Goal: Task Accomplishment & Management: Manage account settings

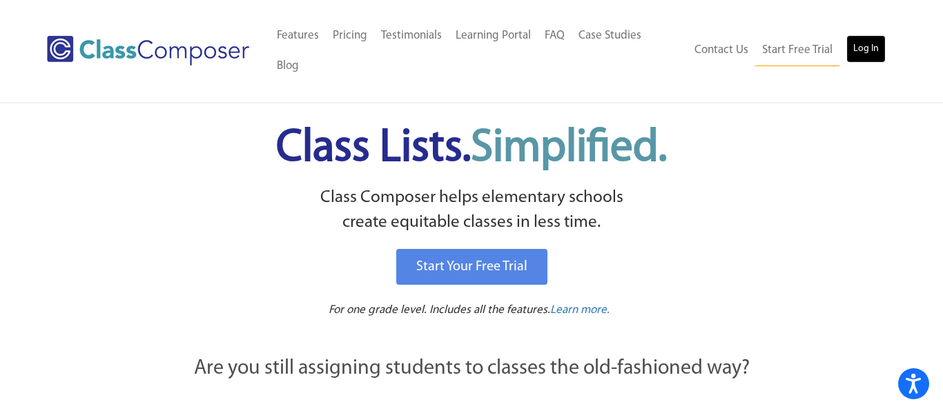
click at [871, 38] on link "Log In" at bounding box center [865, 49] width 39 height 28
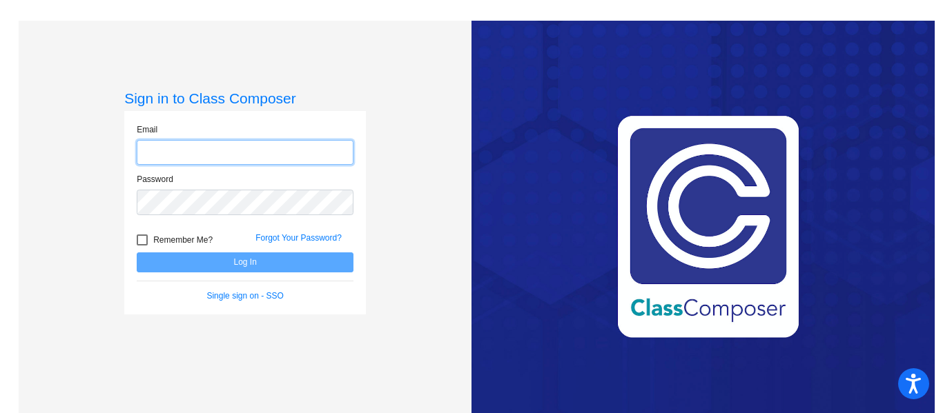
type input "[EMAIL_ADDRESS][DOMAIN_NAME]"
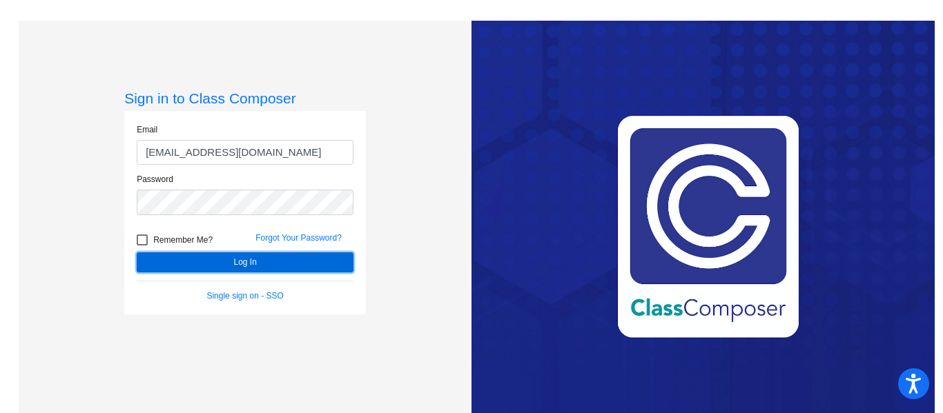
click at [260, 270] on button "Log In" at bounding box center [245, 263] width 217 height 20
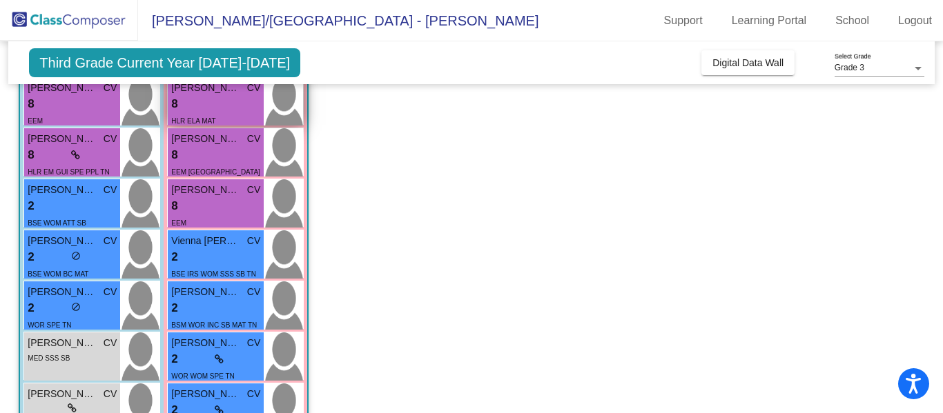
scroll to position [130, 0]
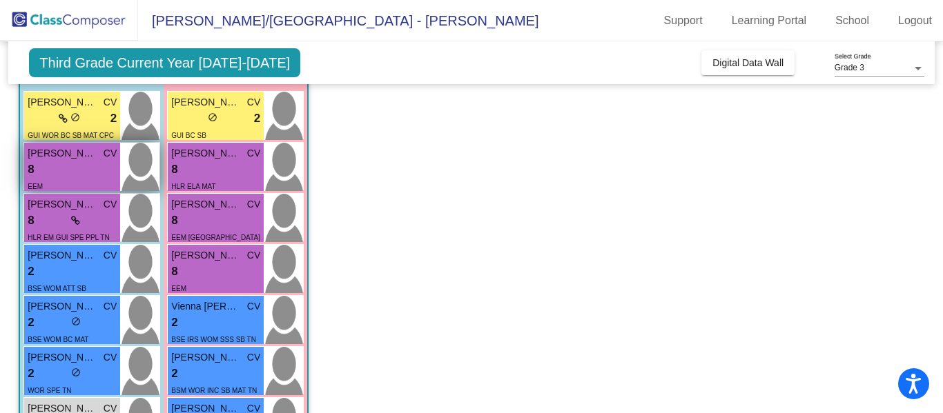
click at [61, 187] on div "EEM" at bounding box center [72, 186] width 89 height 14
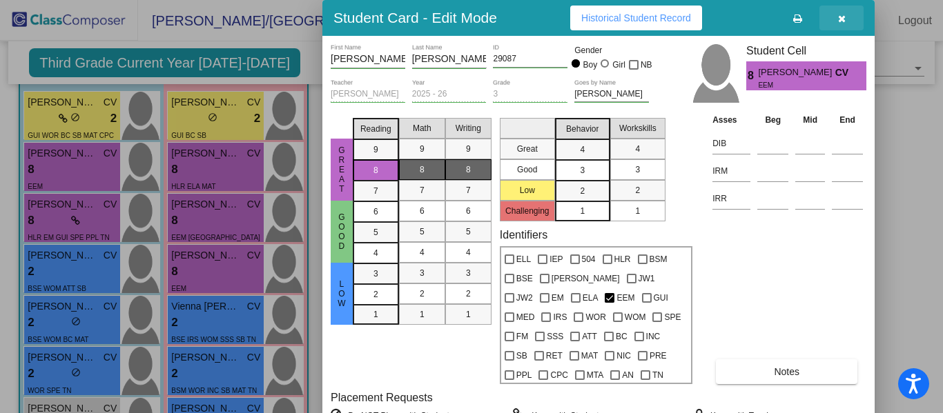
click at [843, 19] on icon "button" at bounding box center [842, 19] width 8 height 10
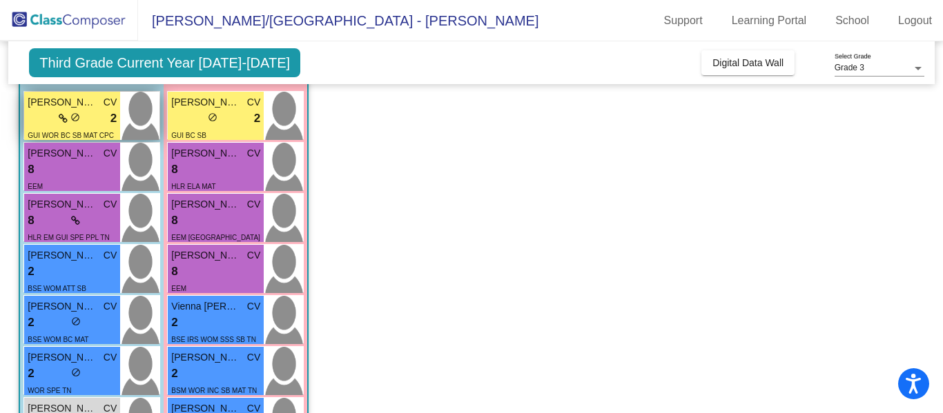
click at [48, 117] on div "lock do_not_disturb_alt 2" at bounding box center [72, 119] width 89 height 18
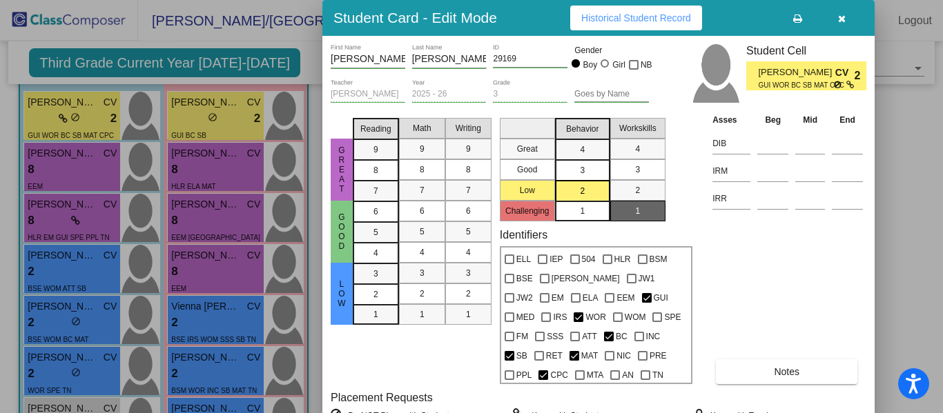
click at [215, 119] on div at bounding box center [471, 206] width 943 height 413
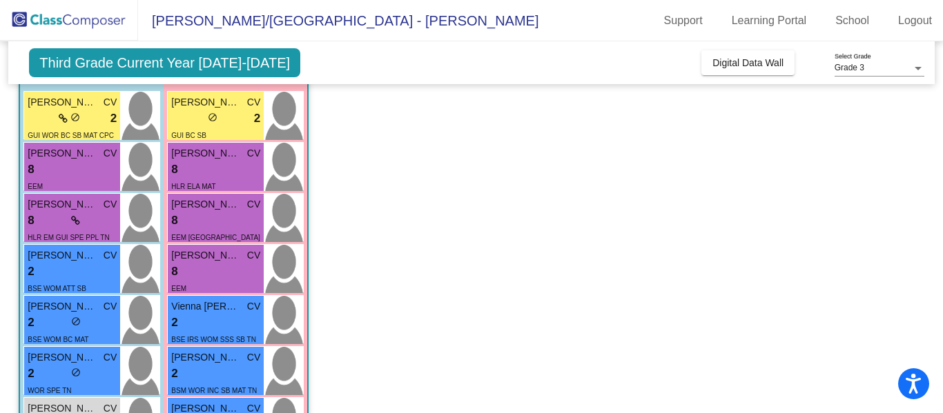
click at [215, 119] on span "do_not_disturb_alt" at bounding box center [213, 117] width 10 height 10
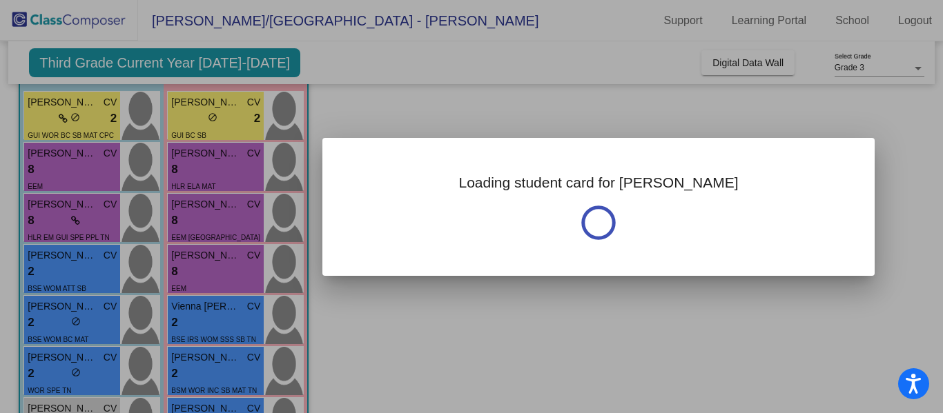
click at [215, 119] on div at bounding box center [471, 206] width 943 height 413
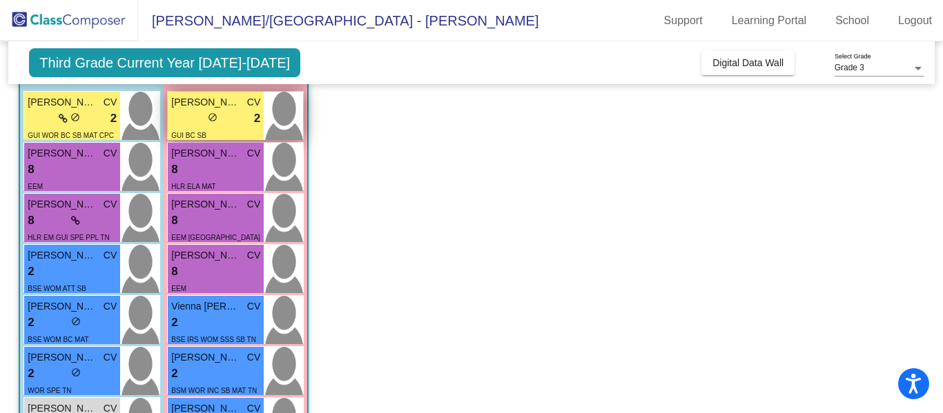
click at [215, 120] on span "do_not_disturb_alt" at bounding box center [213, 117] width 10 height 10
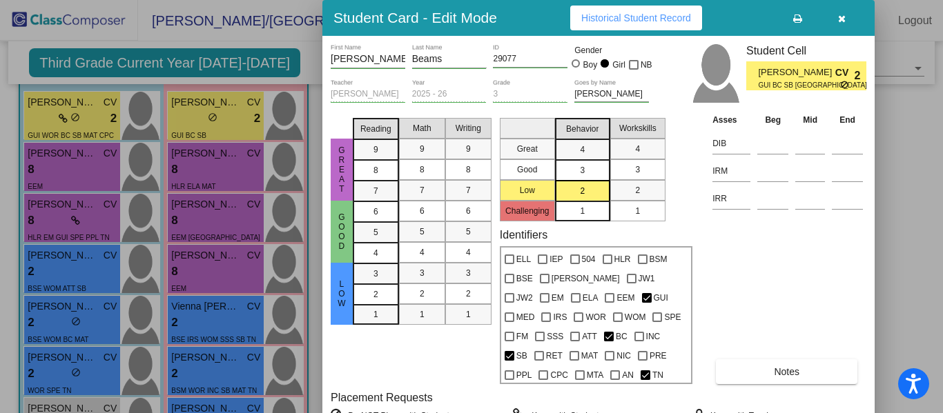
click at [842, 19] on icon "button" at bounding box center [842, 19] width 8 height 10
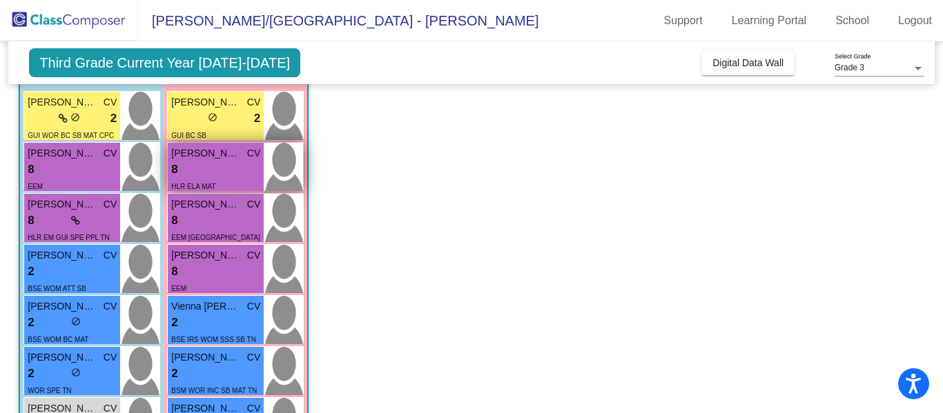
click at [195, 170] on div "8 lock do_not_disturb_alt" at bounding box center [215, 170] width 89 height 18
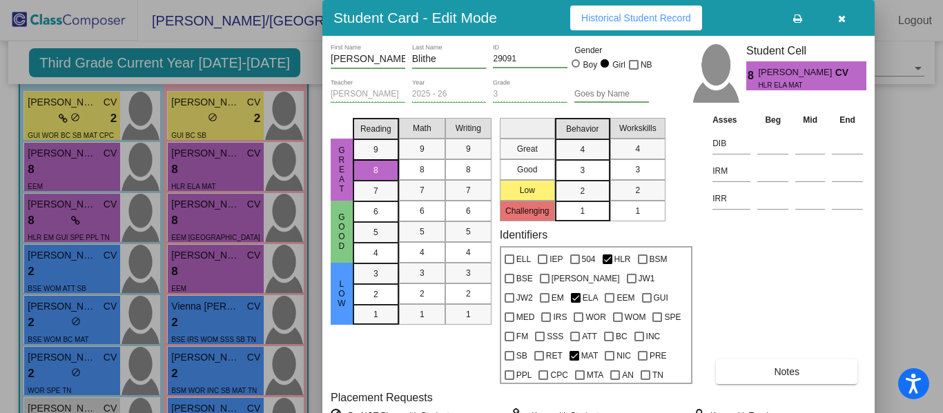
click at [847, 17] on button "button" at bounding box center [841, 18] width 44 height 25
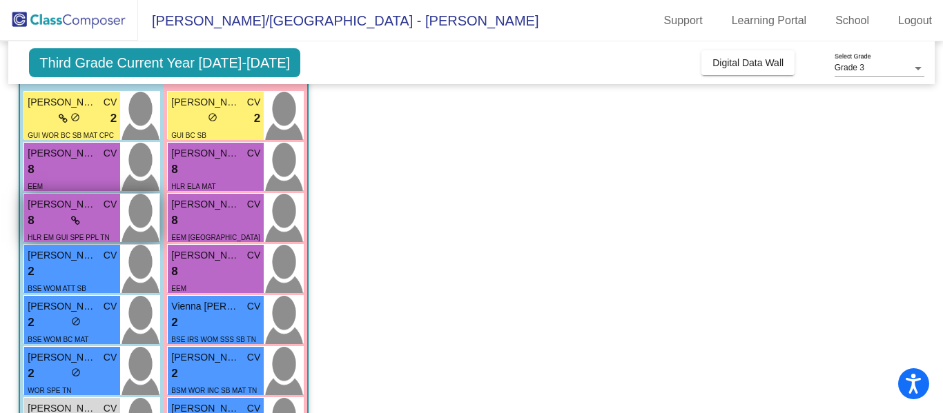
click at [68, 234] on span "HLR EM GUI SPE PPL TN" at bounding box center [68, 238] width 81 height 8
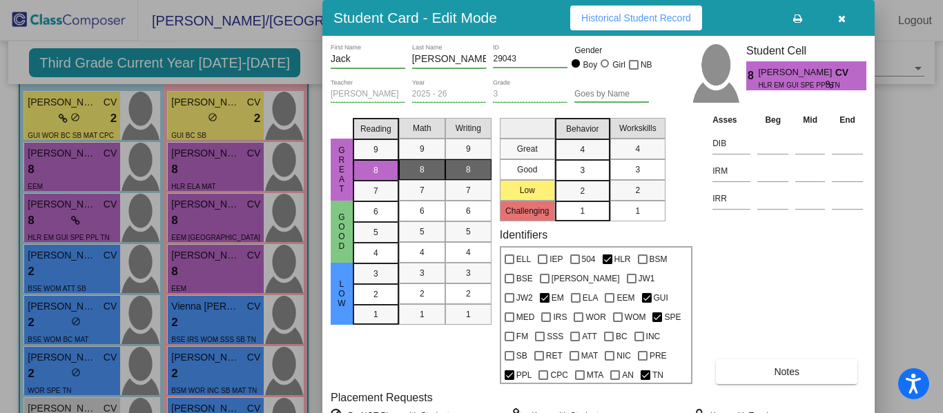
click at [839, 26] on button "button" at bounding box center [841, 18] width 44 height 25
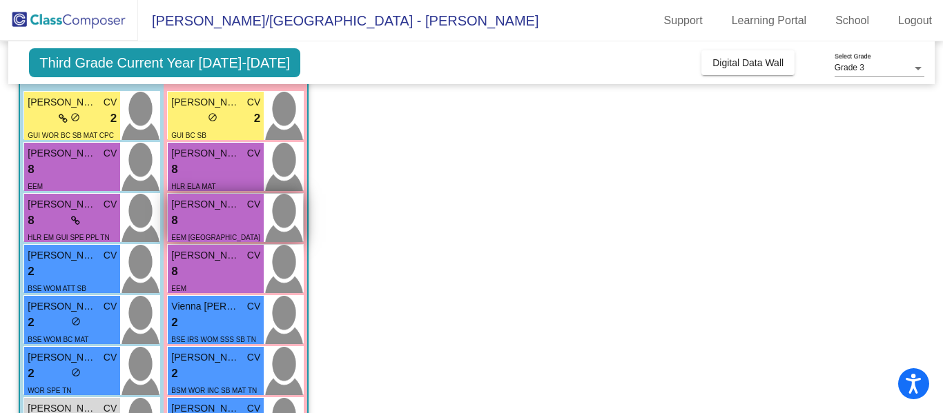
click at [230, 218] on div "8 lock do_not_disturb_alt" at bounding box center [215, 221] width 89 height 18
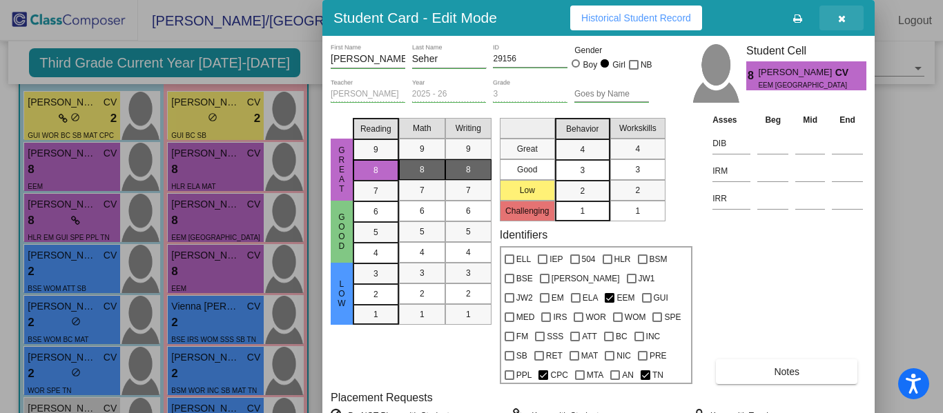
click at [847, 19] on button "button" at bounding box center [841, 18] width 44 height 25
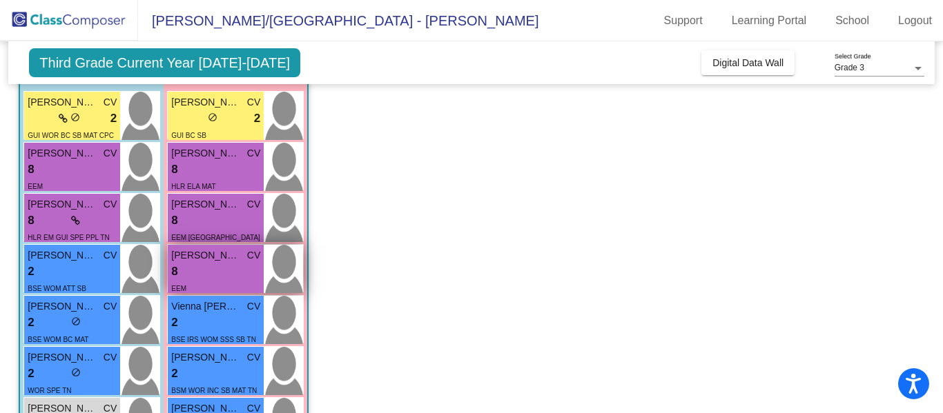
click at [222, 269] on div "8 lock do_not_disturb_alt" at bounding box center [215, 272] width 89 height 18
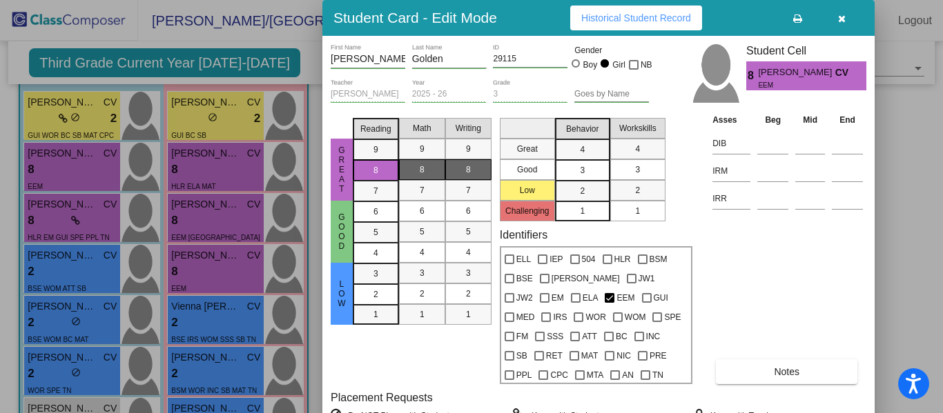
click at [839, 23] on button "button" at bounding box center [841, 18] width 44 height 25
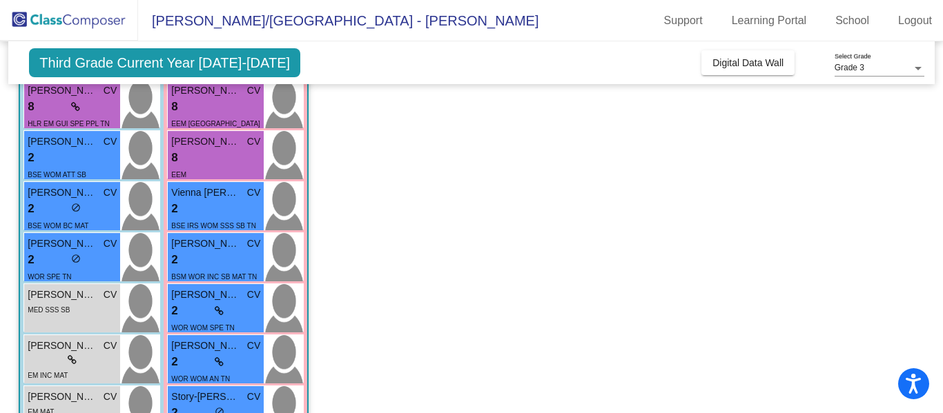
scroll to position [246, 0]
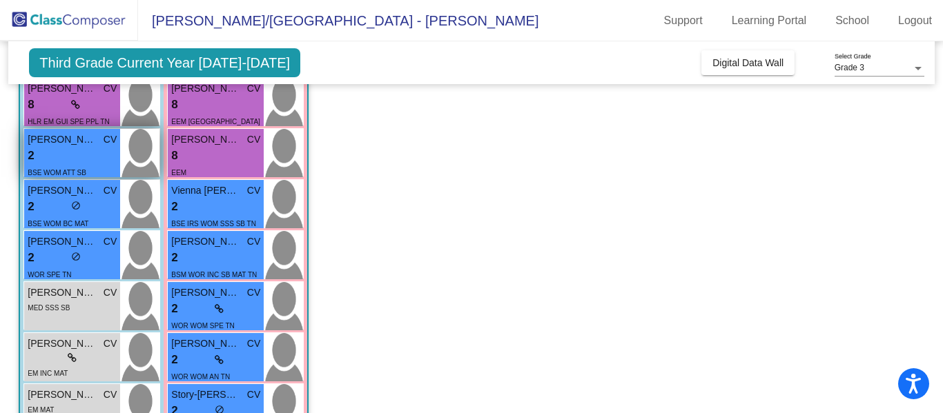
click at [97, 161] on div "2 lock do_not_disturb_alt" at bounding box center [72, 156] width 89 height 18
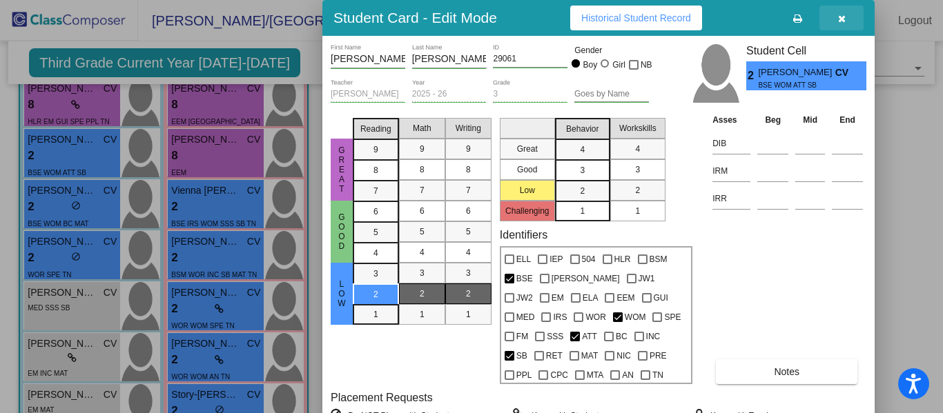
click at [850, 13] on button "button" at bounding box center [841, 18] width 44 height 25
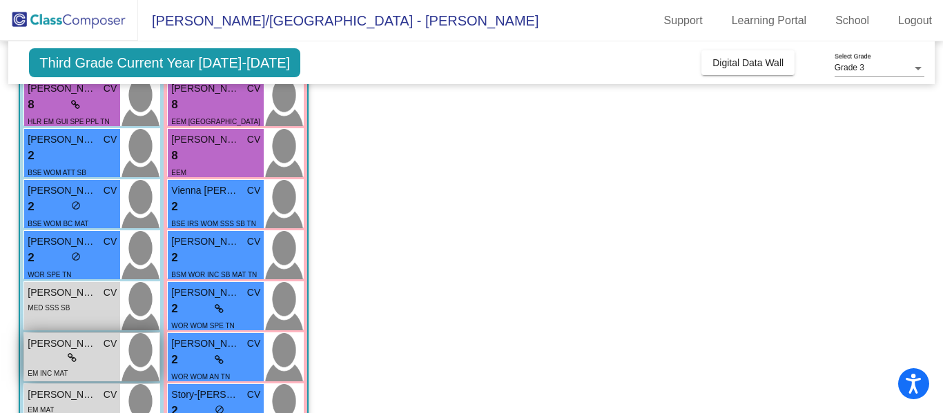
click at [59, 353] on div "lock do_not_disturb_alt" at bounding box center [72, 358] width 89 height 14
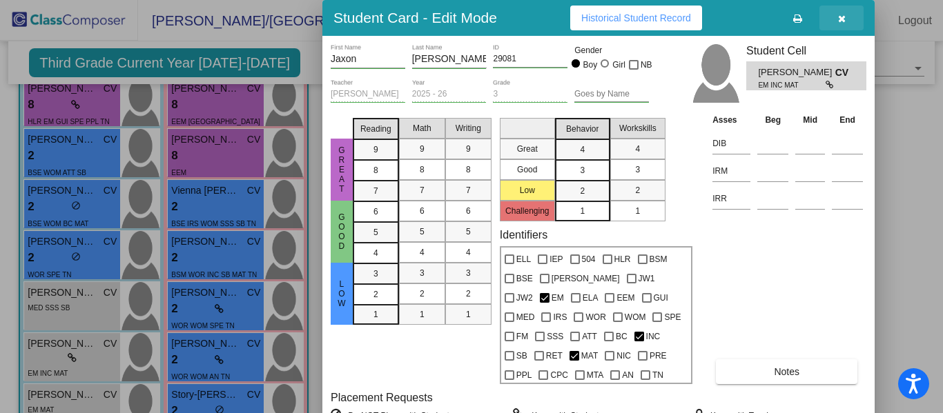
click at [838, 17] on icon "button" at bounding box center [842, 19] width 8 height 10
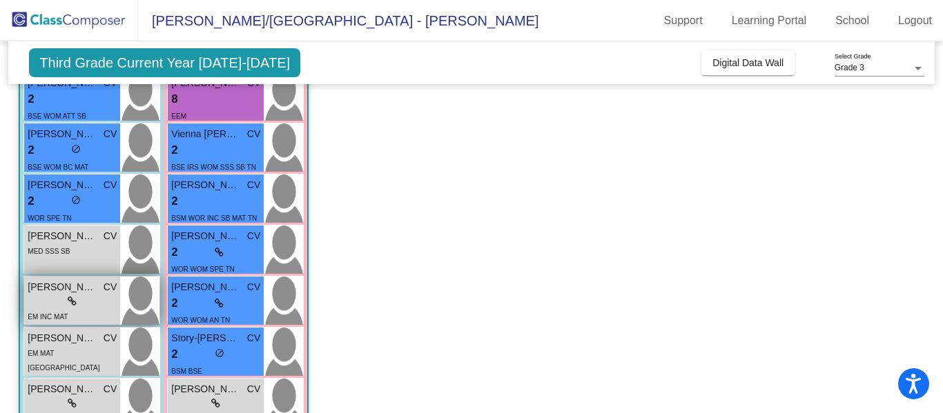
scroll to position [306, 0]
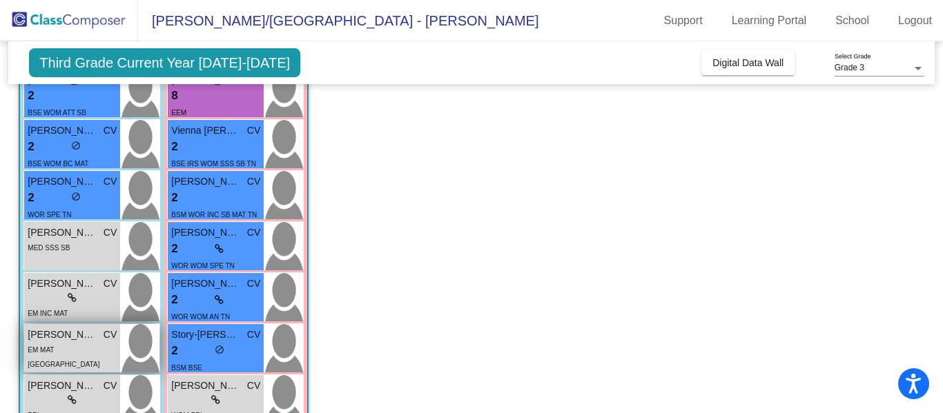
click at [35, 359] on div "Logan Arkebauer CV lock do_not_disturb_alt EM MAT TN" at bounding box center [72, 348] width 96 height 48
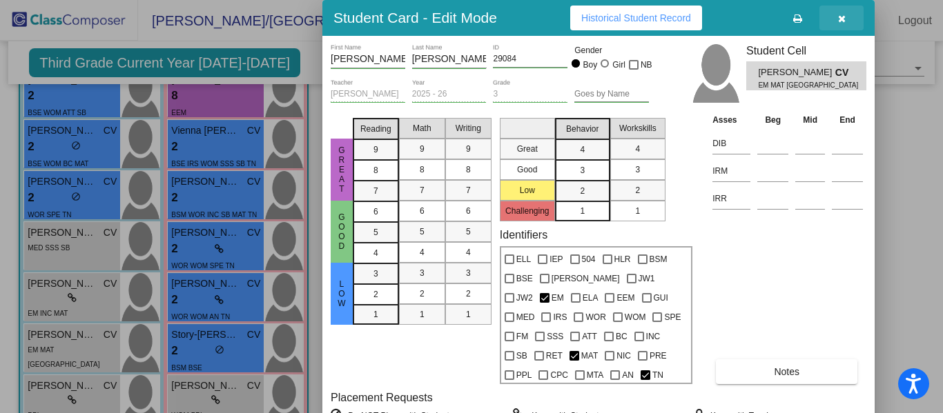
click at [839, 24] on button "button" at bounding box center [841, 18] width 44 height 25
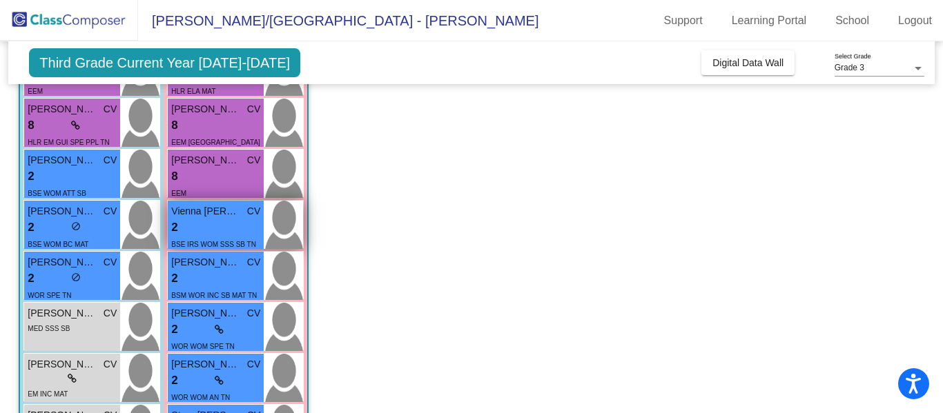
scroll to position [224, 0]
click at [227, 218] on span "Vienna Chiaradonna" at bounding box center [205, 212] width 69 height 14
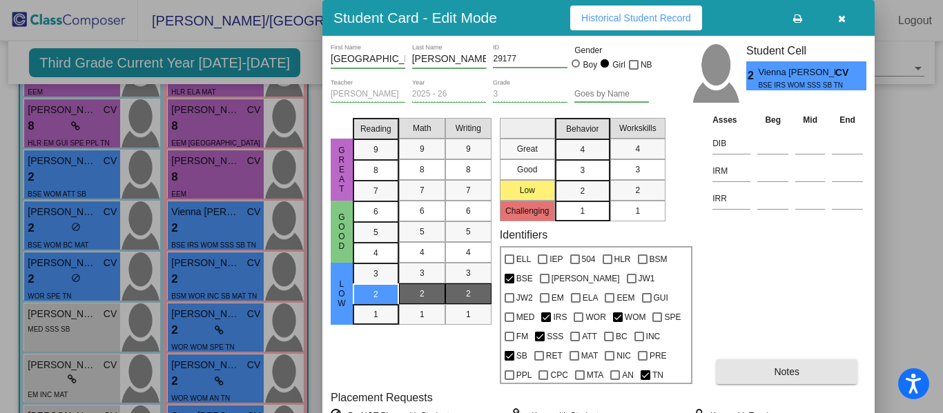
click at [770, 380] on button "Notes" at bounding box center [786, 372] width 141 height 25
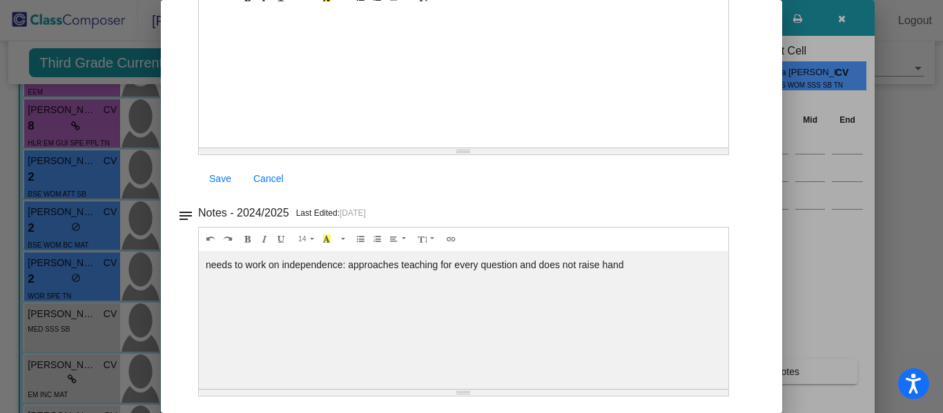
scroll to position [0, 0]
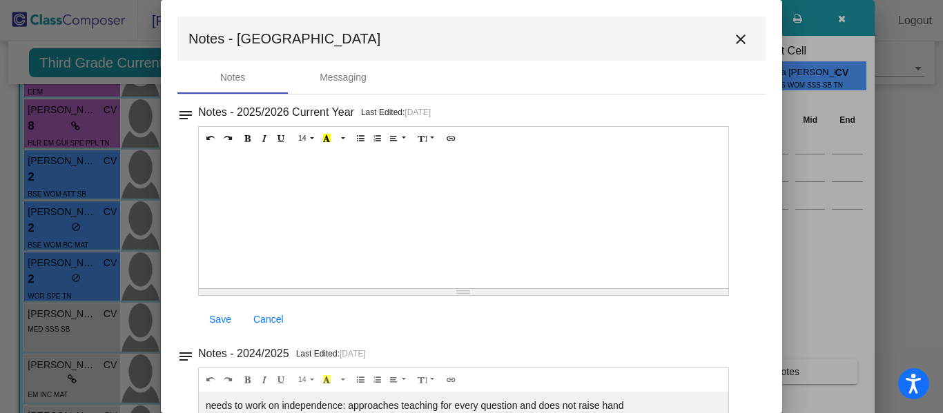
click at [733, 43] on mat-icon "close" at bounding box center [740, 39] width 17 height 17
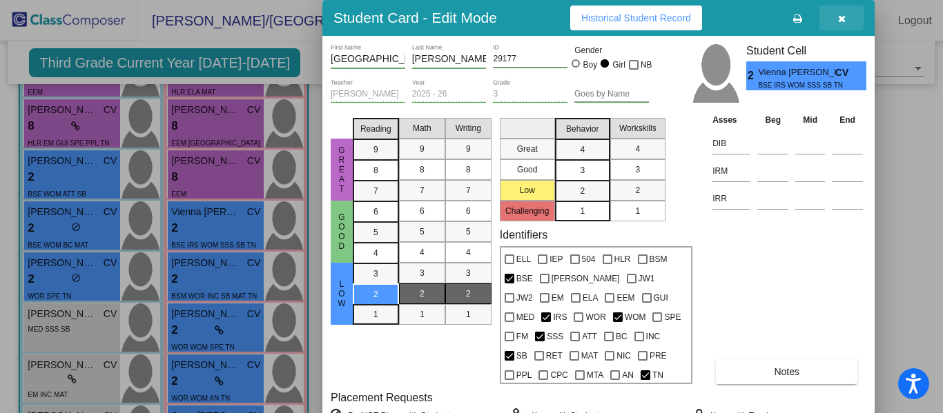
click at [848, 17] on button "button" at bounding box center [841, 18] width 44 height 25
